Goal: Transaction & Acquisition: Purchase product/service

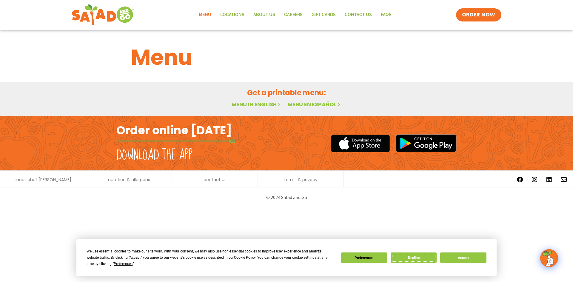
click at [419, 259] on button "Decline" at bounding box center [414, 257] width 46 height 10
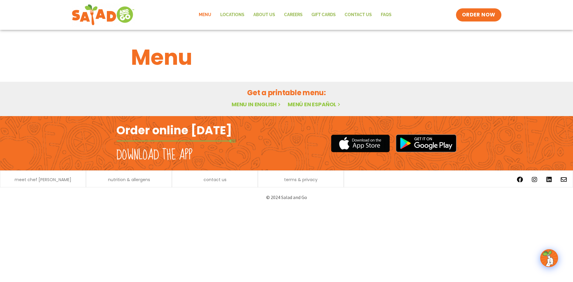
click at [211, 14] on link "Menu" at bounding box center [204, 15] width 21 height 14
click at [251, 103] on link "Menu in English" at bounding box center [257, 104] width 50 height 7
click at [476, 13] on span "ORDER NOW" at bounding box center [478, 15] width 37 height 8
